Goal: Use online tool/utility: Utilize a website feature to perform a specific function

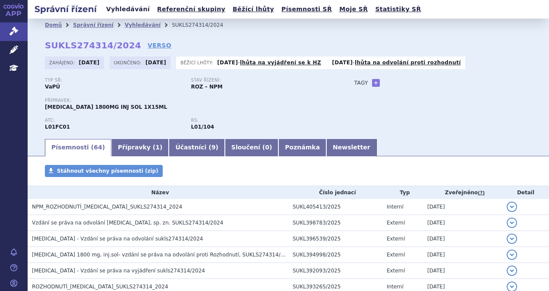
click at [117, 14] on link "Vyhledávání" at bounding box center [128, 9] width 49 height 12
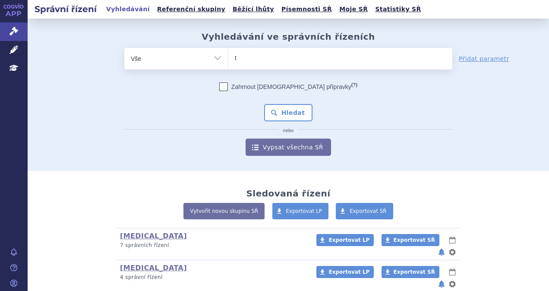
type input "ta"
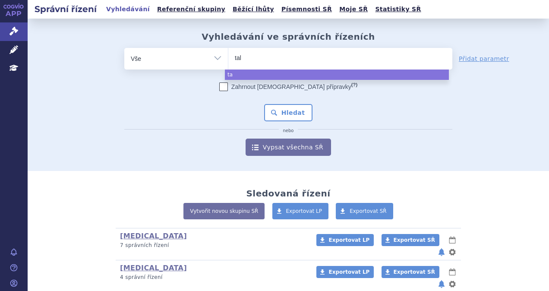
type input "talv"
type input "talve"
type input "talvey"
select select "talvey"
click at [282, 112] on button "Hledat" at bounding box center [288, 112] width 49 height 17
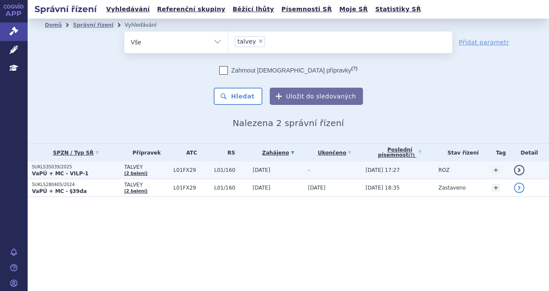
click at [42, 170] on strong "VaPÚ + MC - VILP-1" at bounding box center [60, 173] width 57 height 6
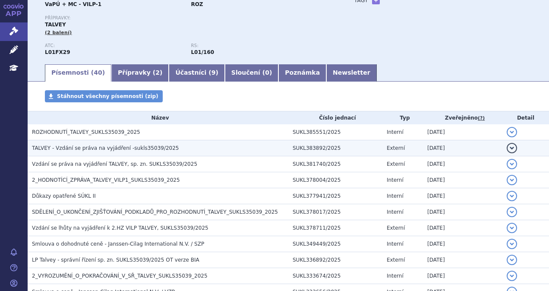
scroll to position [86, 0]
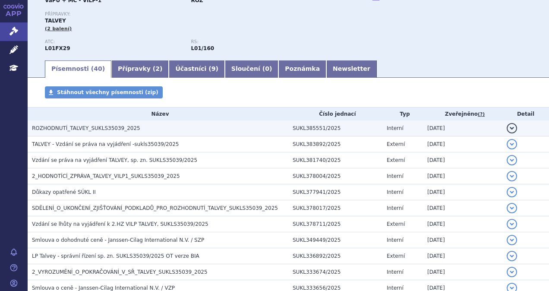
click at [84, 129] on span "ROZHODNUTÍ_TALVEY_SUKLS35039_2025" at bounding box center [86, 128] width 108 height 6
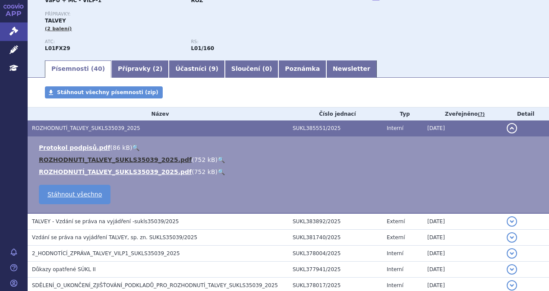
click at [84, 160] on link "ROZHODNUTI_TALVEY_SUKLS35039_2025.pdf" at bounding box center [115, 159] width 153 height 7
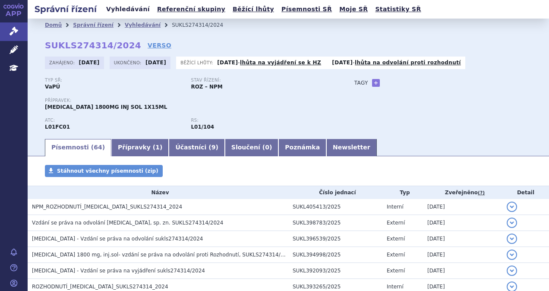
click at [121, 9] on link "Vyhledávání" at bounding box center [128, 9] width 49 height 12
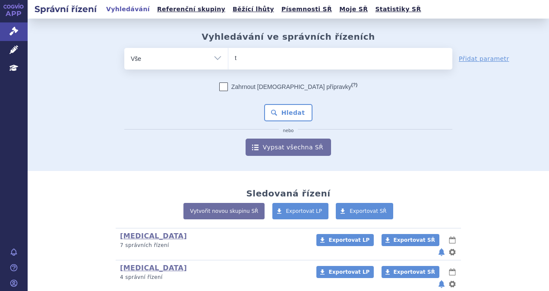
type input "te"
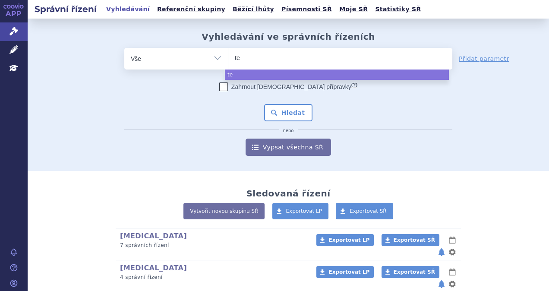
type input "tec"
type input "tecva"
type input "tecvay"
type input "tecvayli"
select select "tecvayli"
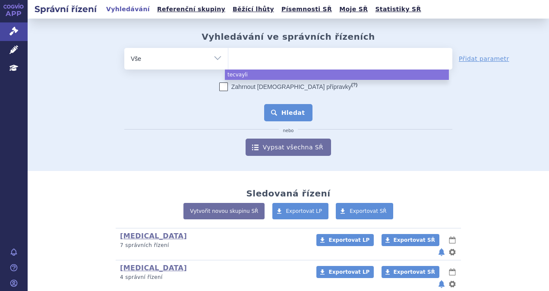
click at [302, 114] on button "Hledat" at bounding box center [288, 112] width 49 height 17
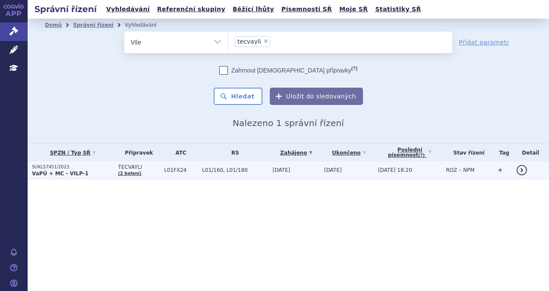
click at [118, 166] on span "TECVAYLI" at bounding box center [139, 167] width 42 height 6
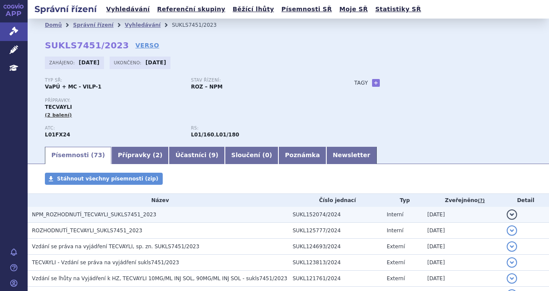
scroll to position [43, 0]
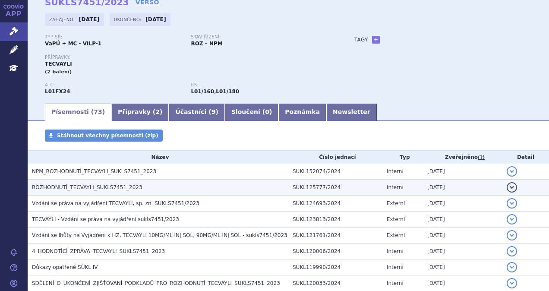
click at [78, 189] on span "ROZHODNUTÍ_TECVAYLI_SUKLS7451_2023" at bounding box center [87, 187] width 110 height 6
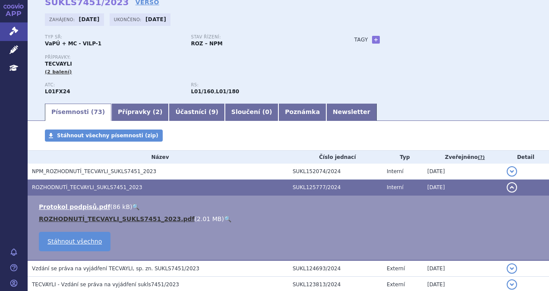
click at [81, 219] on link "ROZHODNUTÍ_TECVAYLI_SUKLS7451_2023.pdf" at bounding box center [117, 218] width 156 height 7
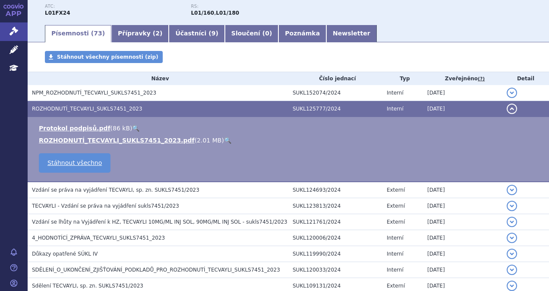
scroll to position [173, 0]
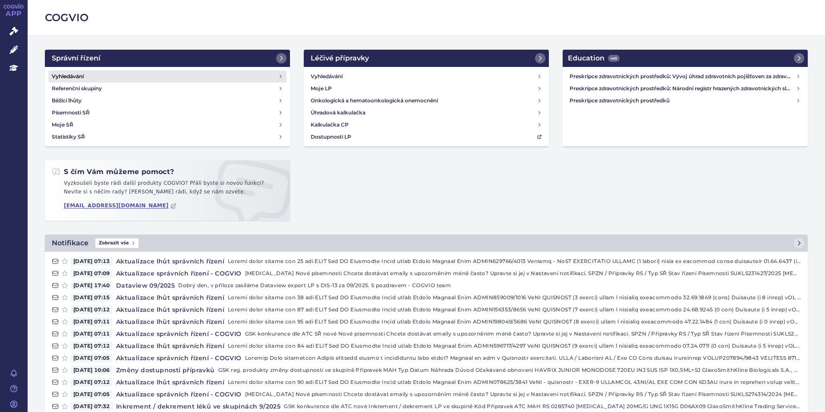
click at [101, 77] on link "Vyhledávání" at bounding box center [167, 76] width 238 height 12
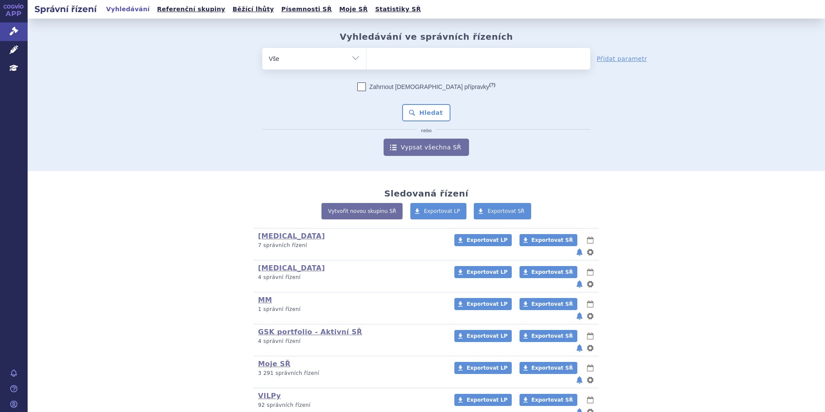
click at [405, 57] on ul at bounding box center [478, 57] width 224 height 18
click at [366, 57] on select at bounding box center [366, 58] width 0 height 22
click at [129, 7] on link "Vyhledávání" at bounding box center [128, 9] width 49 height 12
click at [14, 29] on icon at bounding box center [13, 31] width 9 height 9
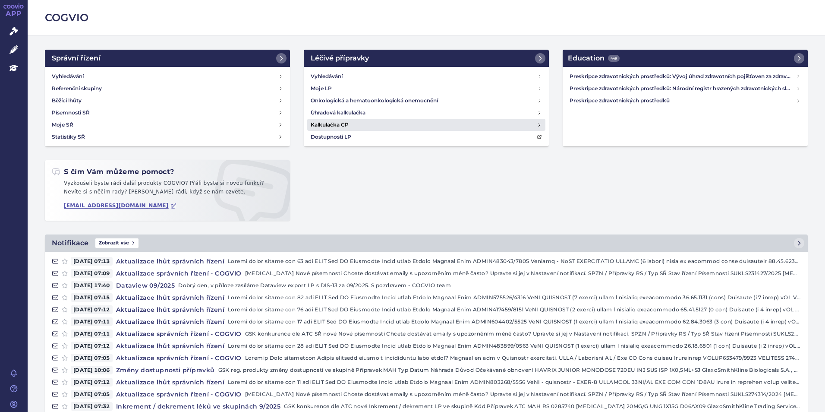
click at [322, 125] on h4 "Kalkulačka CP" at bounding box center [330, 124] width 38 height 9
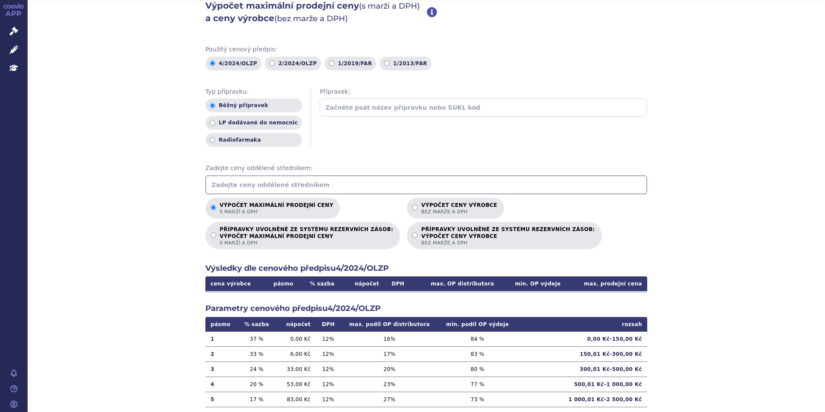
scroll to position [43, 0]
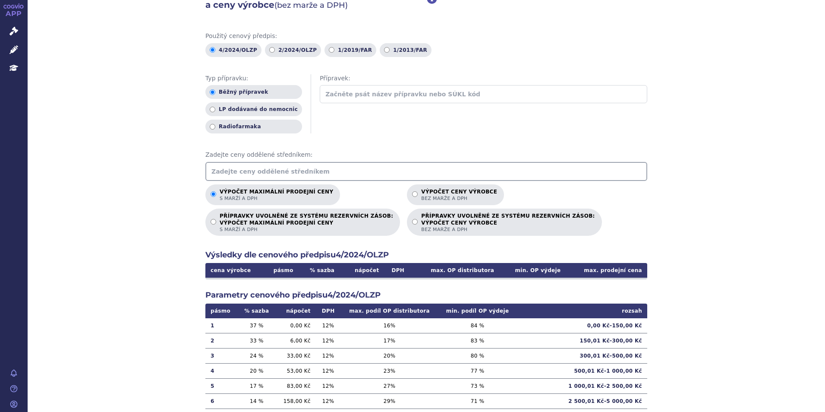
click at [275, 173] on input "text" at bounding box center [426, 171] width 442 height 19
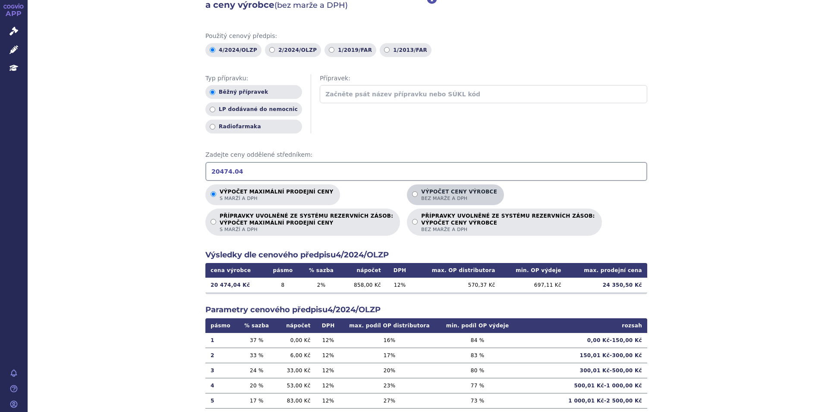
type input "20474.04"
click at [421, 193] on p "Výpočet ceny výrobce bez marže a DPH" at bounding box center [459, 195] width 76 height 13
click at [412, 193] on input "Výpočet ceny výrobce bez marže a DPH" at bounding box center [415, 194] width 6 height 6
radio input "true"
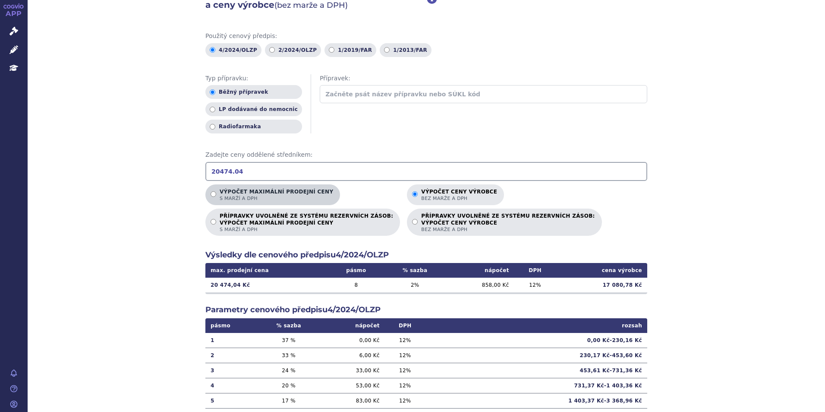
click at [280, 195] on p "Výpočet maximální prodejní ceny s marží a DPH" at bounding box center [276, 195] width 113 height 13
click at [216, 195] on input "Výpočet maximální prodejní ceny s marží a DPH" at bounding box center [214, 194] width 6 height 6
radio input "true"
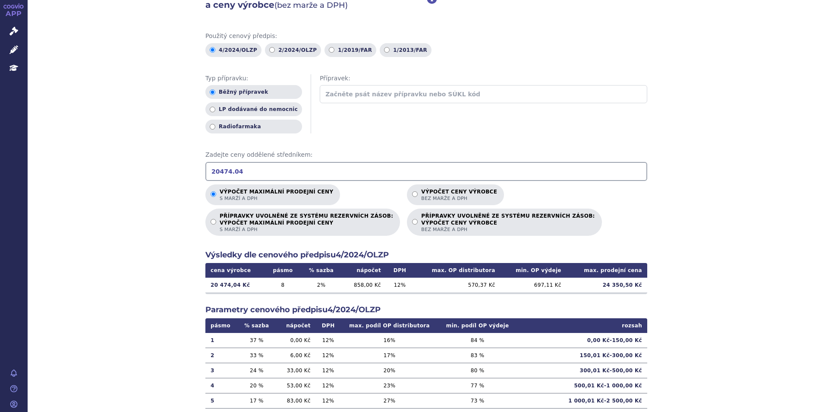
drag, startPoint x: 193, startPoint y: 172, endPoint x: 180, endPoint y: 172, distance: 13.4
click at [180, 172] on div "Výpočet maximální prodejní ceny (s marží a DPH) a ceny výrobce (bez marže a DPH…" at bounding box center [426, 227] width 797 height 503
type input "23577.97"
click at [438, 193] on p "Výpočet ceny výrobce bez marže a DPH" at bounding box center [459, 195] width 76 height 13
click at [418, 193] on input "Výpočet ceny výrobce bez marže a DPH" at bounding box center [415, 194] width 6 height 6
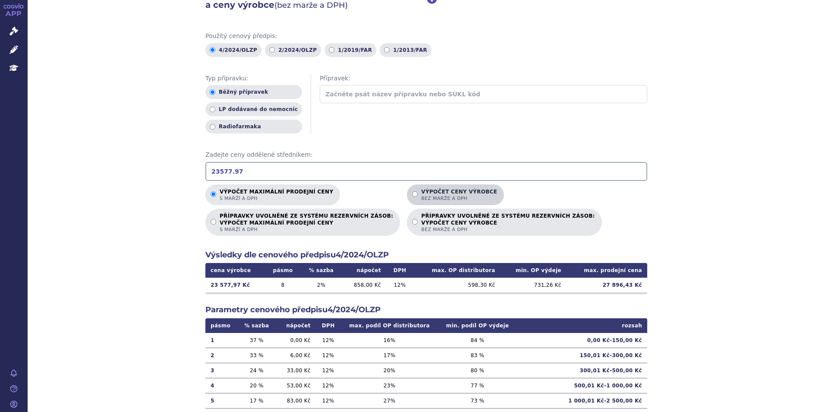
radio input "true"
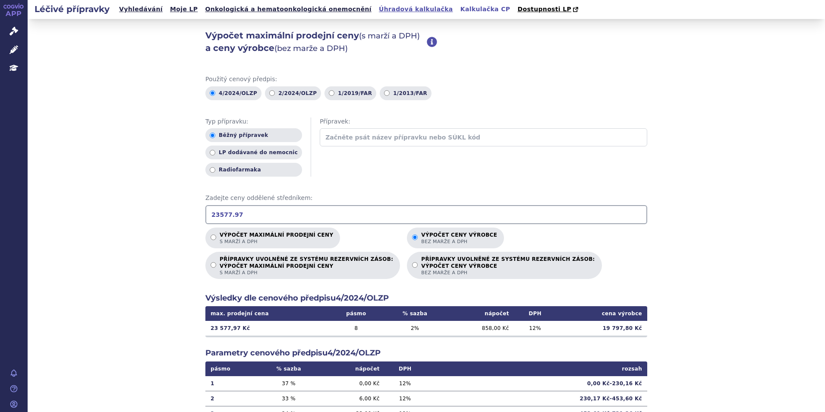
click at [385, 12] on link "Úhradová kalkulačka" at bounding box center [415, 9] width 79 height 12
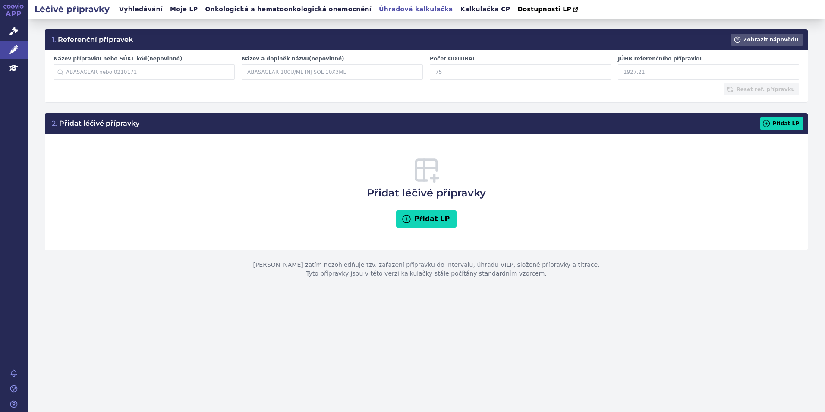
click at [647, 69] on input "JÚHR referenčního přípravku" at bounding box center [708, 72] width 181 height 16
type input "2"
type input "20474"
type input "20474.04"
click at [763, 46] on button "Zobrazit nápovědu" at bounding box center [766, 40] width 73 height 12
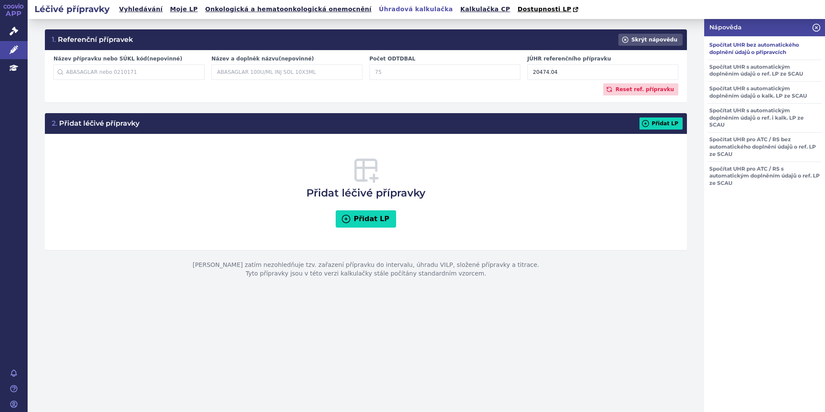
click at [750, 49] on h3 "Spočítat UHR bez automatického doplnění údajů o přípravcích" at bounding box center [765, 49] width 114 height 22
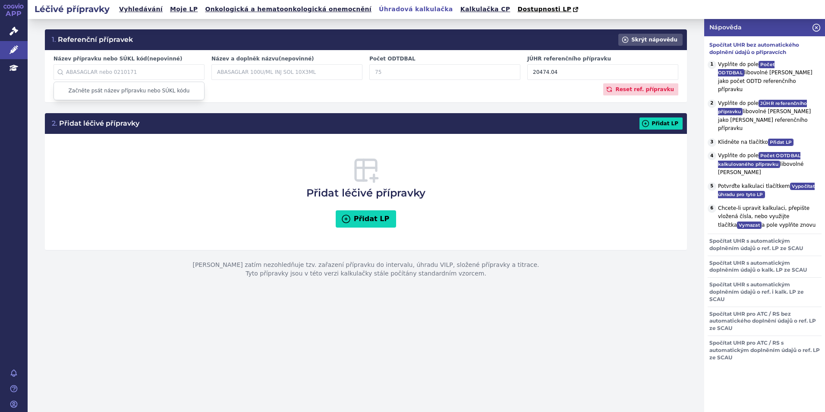
click at [135, 69] on input "Název přípravku nebo SÚKL kód (nepovinné)" at bounding box center [128, 72] width 151 height 16
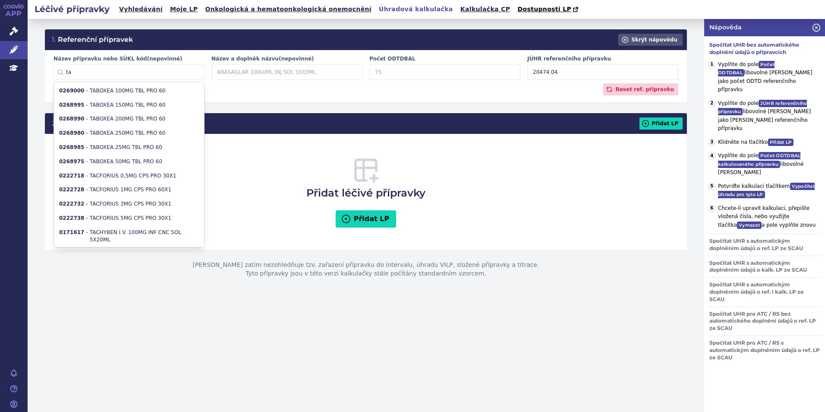
type input "t"
type input "e"
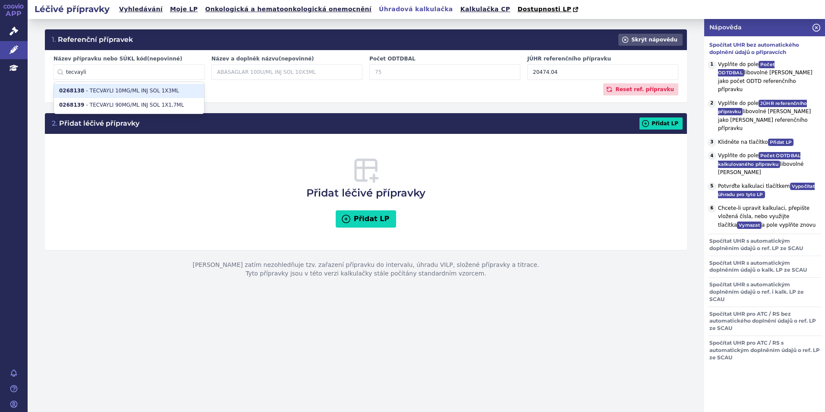
click at [148, 90] on li "0268138 - TECVAYLI 10MG/ML INJ SOL 1X3ML" at bounding box center [129, 91] width 150 height 14
type input "0268138"
type input "TECVAYLI 10MG/ML INJ SOL 1X3ML"
type input "1.8667"
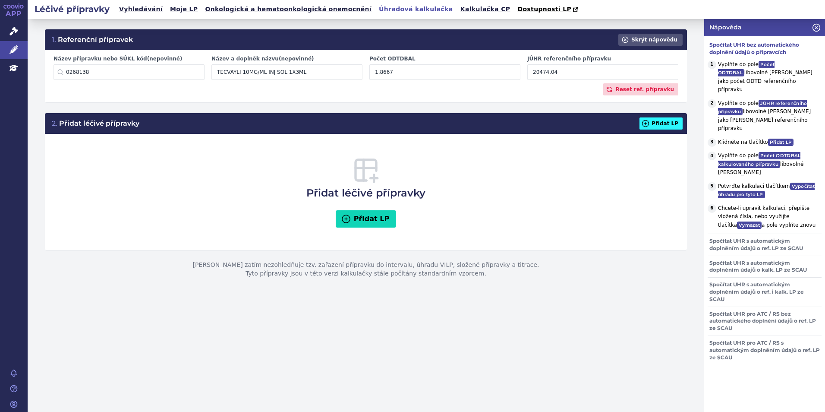
click at [660, 120] on button "Přidat LP" at bounding box center [660, 123] width 43 height 12
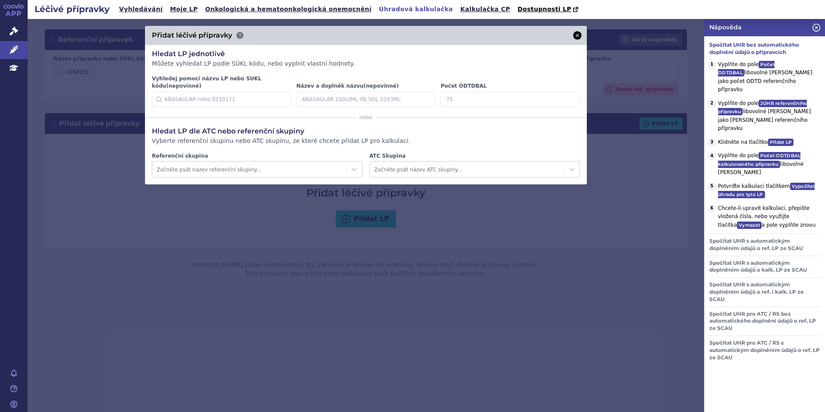
click at [577, 33] on icon at bounding box center [577, 35] width 9 height 9
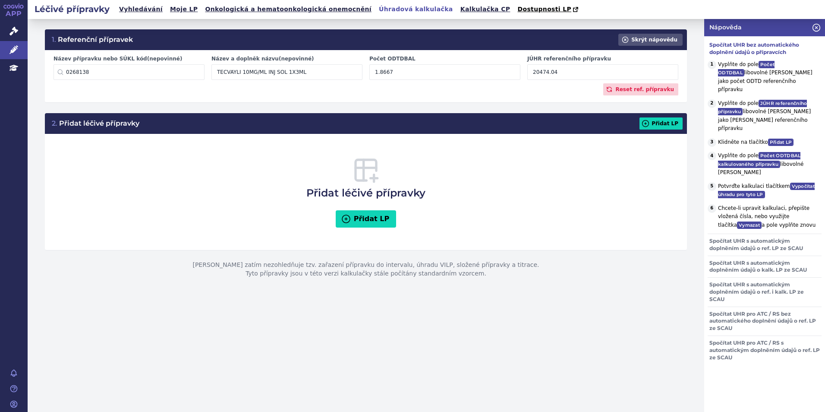
click at [565, 75] on input "20474.04" at bounding box center [602, 72] width 151 height 16
click at [636, 88] on button "Reset ref. přípravku" at bounding box center [640, 89] width 75 height 12
click at [114, 72] on input "Název přípravku nebo SÚKL kód (nepovinné)" at bounding box center [128, 72] width 151 height 16
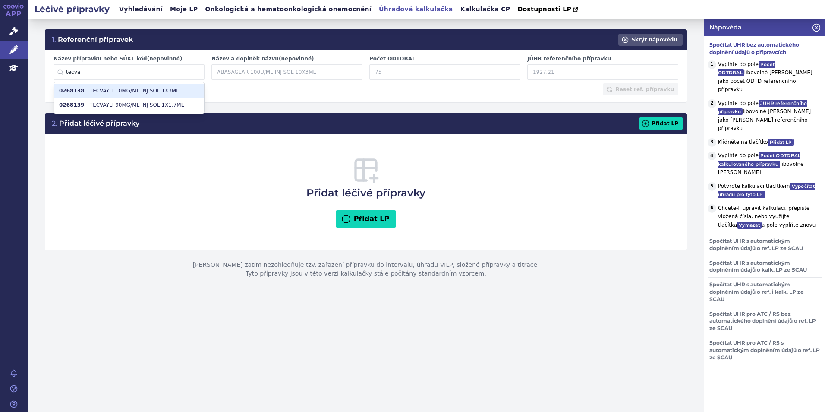
click at [140, 92] on li "0268138 - TECVAYLI 10MG/ML INJ SOL 1X3ML" at bounding box center [129, 91] width 150 height 14
type input "0268138"
type input "TECVAYLI 10MG/ML INJ SOL 1X3ML"
type input "1.8667"
type input "20474.04"
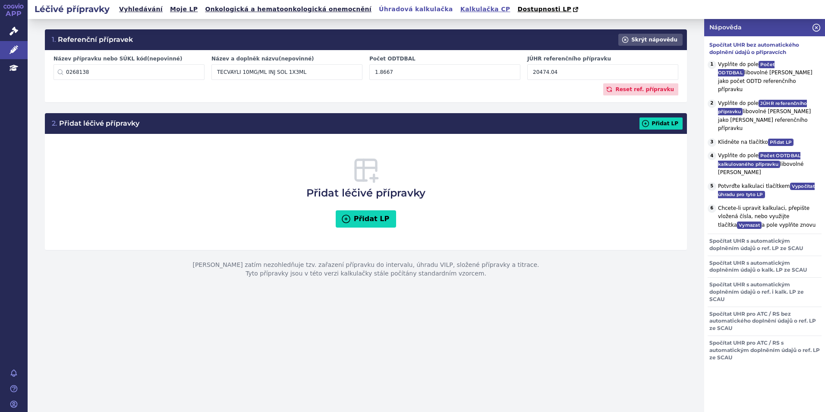
click at [458, 10] on link "Kalkulačka CP" at bounding box center [485, 9] width 55 height 12
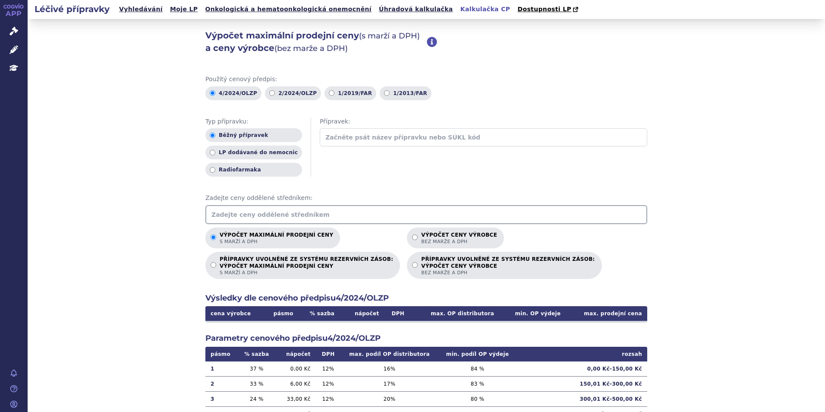
click at [284, 218] on input "text" at bounding box center [426, 214] width 442 height 19
click at [292, 220] on input "text" at bounding box center [426, 214] width 442 height 19
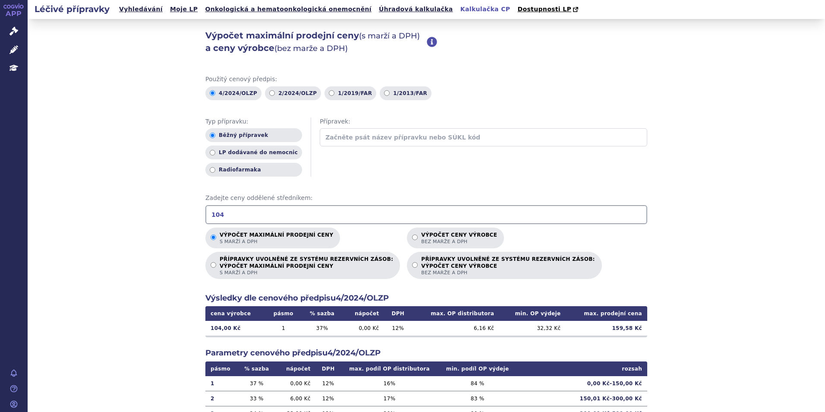
drag, startPoint x: 245, startPoint y: 210, endPoint x: 228, endPoint y: 217, distance: 17.6
click at [230, 216] on input "104" at bounding box center [426, 214] width 442 height 19
drag, startPoint x: 191, startPoint y: 217, endPoint x: 173, endPoint y: 217, distance: 17.3
click at [173, 217] on div "Výpočet maximální prodejní ceny (s marží a DPH) a ceny výrobce (bez marže a DPH…" at bounding box center [426, 270] width 797 height 503
type input "3"
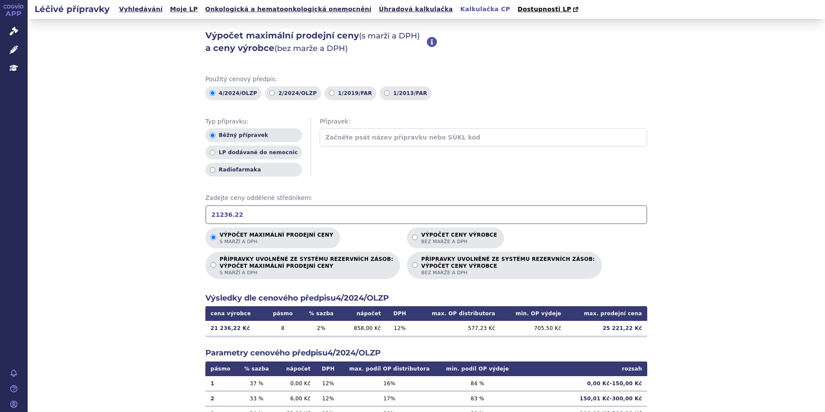
drag, startPoint x: 253, startPoint y: 213, endPoint x: 184, endPoint y: 220, distance: 69.8
click at [184, 220] on div "Výpočet maximální prodejní ceny (s marží a DPH) a ceny výrobce (bez marže a DPH…" at bounding box center [426, 270] width 797 height 503
drag, startPoint x: 251, startPoint y: 214, endPoint x: 146, endPoint y: 214, distance: 104.8
click at [146, 214] on div "Výpočet maximální prodejní ceny (s marží a DPH) a ceny výrobce (bez marže a DPH…" at bounding box center [426, 270] width 797 height 503
drag, startPoint x: 243, startPoint y: 219, endPoint x: 176, endPoint y: 219, distance: 66.9
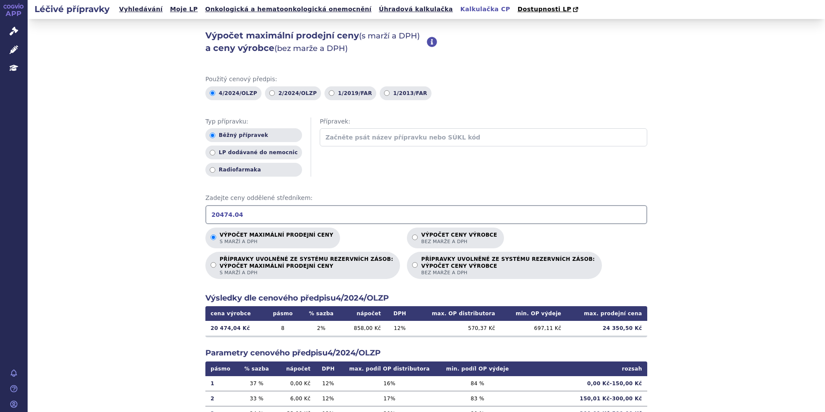
click at [176, 219] on div "Výpočet maximální prodejní ceny (s marží a DPH) a ceny výrobce (bez marže a DPH…" at bounding box center [426, 270] width 797 height 503
drag, startPoint x: 258, startPoint y: 211, endPoint x: 173, endPoint y: 211, distance: 85.4
click at [174, 211] on div "Výpočet maximální prodejní ceny (s marží a DPH) a ceny výrobce (bez marže a DPH…" at bounding box center [426, 270] width 797 height 503
click at [266, 213] on input "104417.61" at bounding box center [426, 214] width 442 height 19
drag, startPoint x: 204, startPoint y: 217, endPoint x: 167, endPoint y: 217, distance: 37.5
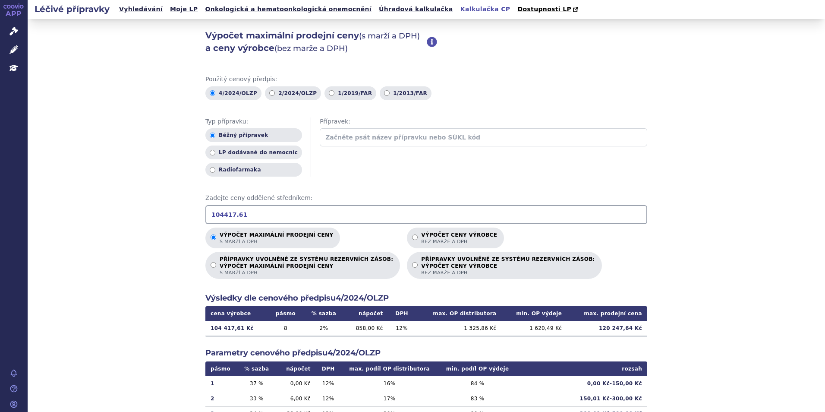
click at [167, 217] on div "Výpočet maximální prodejní ceny (s marží a DPH) a ceny výrobce (bez marže a DPH…" at bounding box center [426, 270] width 797 height 503
drag, startPoint x: 258, startPoint y: 206, endPoint x: 126, endPoint y: 218, distance: 132.5
click at [126, 218] on div "Výpočet maximální prodejní ceny (s marží a DPH) a ceny výrobce (bez marže a DPH…" at bounding box center [426, 270] width 797 height 503
drag, startPoint x: 244, startPoint y: 216, endPoint x: 159, endPoint y: 216, distance: 85.0
click at [159, 216] on div "Výpočet maximální prodejní ceny (s marží a DPH) a ceny výrobce (bez marže a DPH…" at bounding box center [426, 270] width 797 height 503
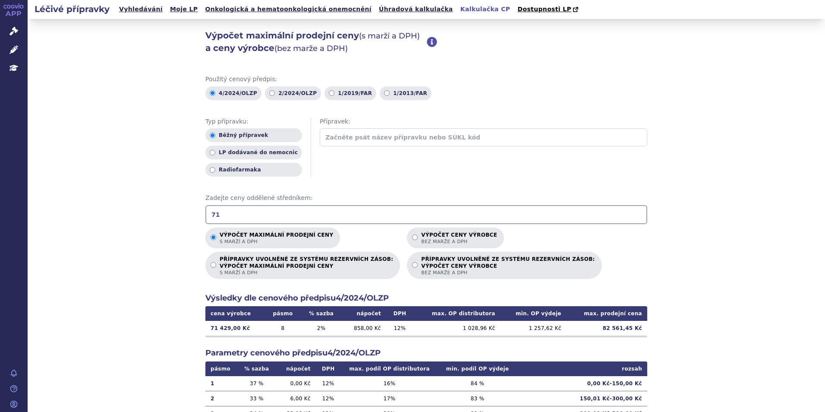
type input "7"
